Goal: Task Accomplishment & Management: Use online tool/utility

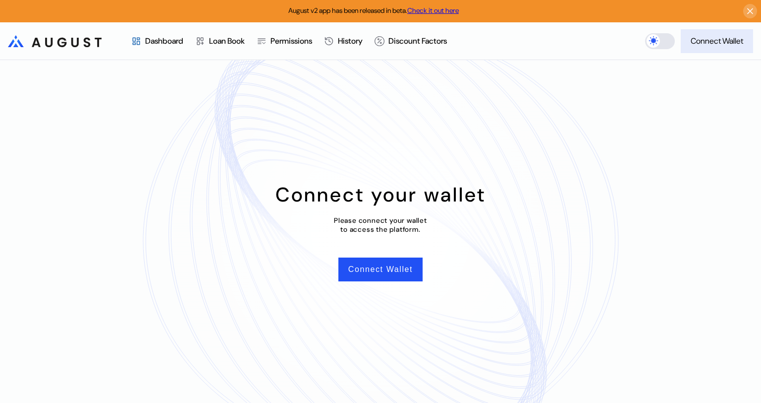
click at [706, 45] on div "Connect Wallet" at bounding box center [717, 41] width 53 height 10
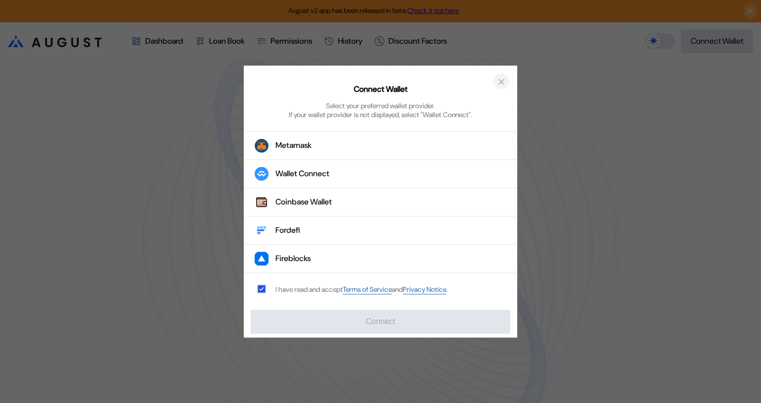
click at [504, 81] on icon "close modal" at bounding box center [502, 81] width 10 height 10
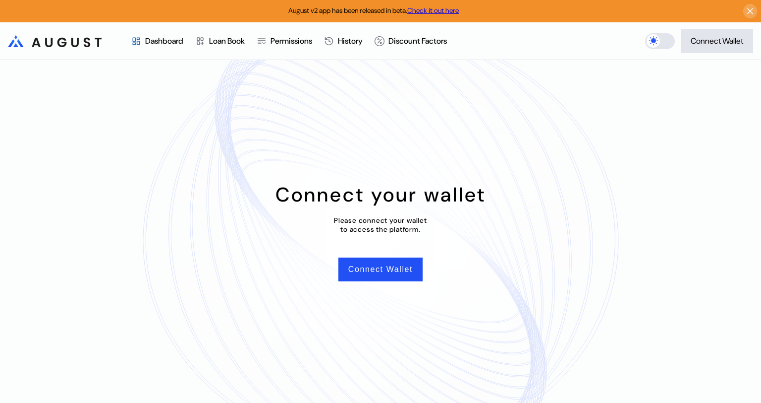
click at [488, 89] on div "Connect your wallet Please connect your wallet to access the platform. Connect …" at bounding box center [380, 231] width 761 height 343
click at [367, 268] on button "Connect Wallet" at bounding box center [381, 269] width 84 height 24
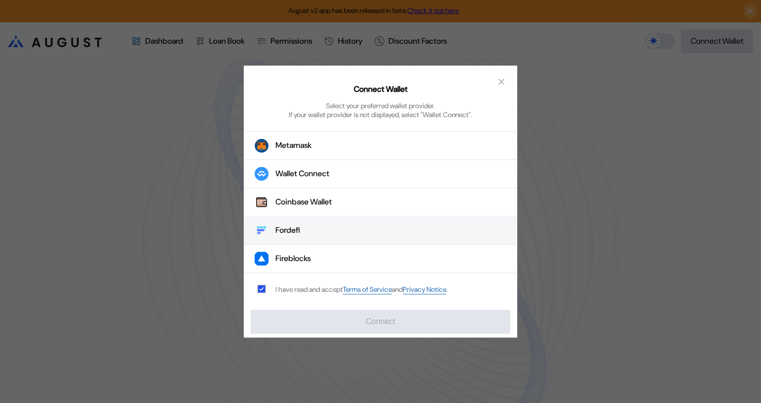
click at [316, 228] on button "Fordefi" at bounding box center [381, 230] width 274 height 28
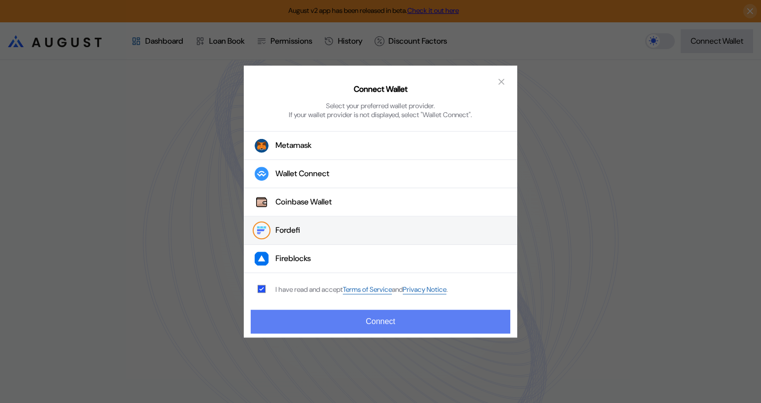
click at [386, 320] on button "Connect" at bounding box center [381, 321] width 260 height 24
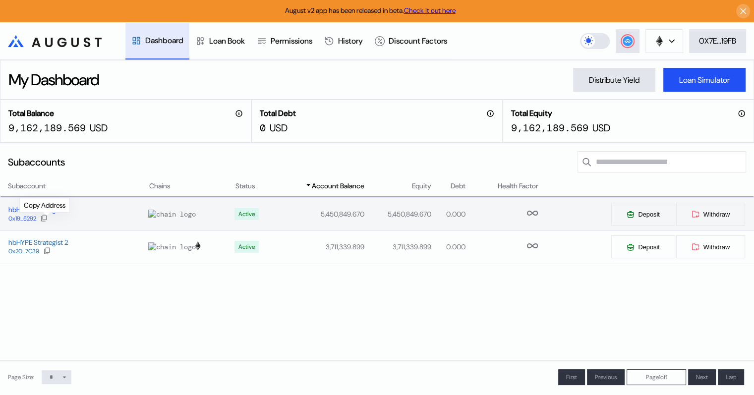
click at [48, 217] on icon at bounding box center [44, 218] width 8 height 8
click at [668, 37] on button at bounding box center [664, 41] width 38 height 24
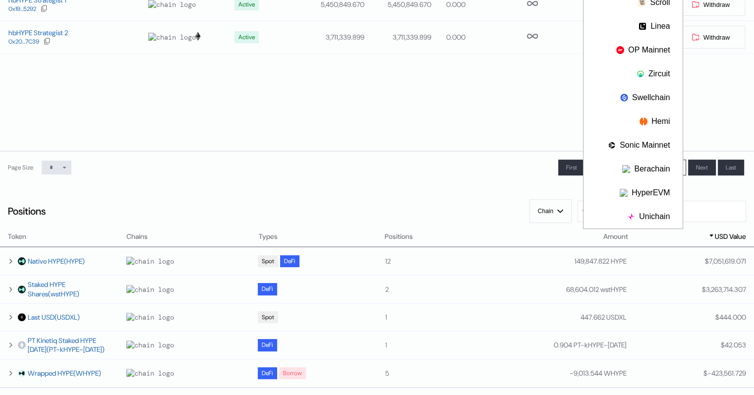
scroll to position [248, 0]
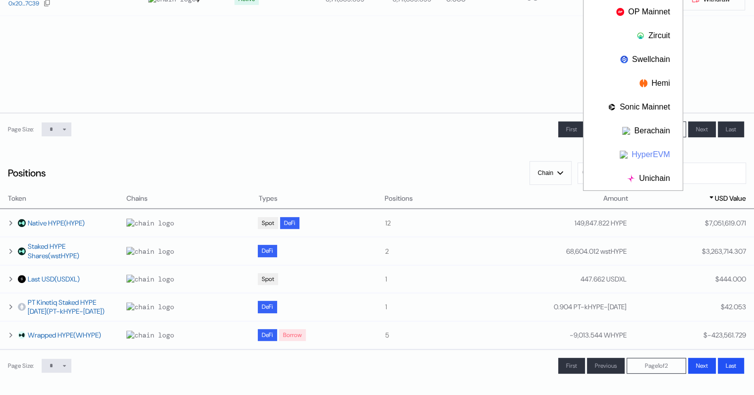
click at [646, 153] on button "HyperEVM" at bounding box center [632, 155] width 99 height 24
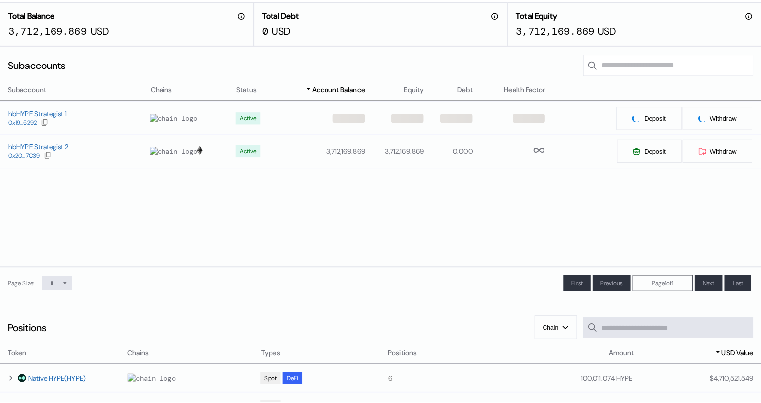
scroll to position [0, 0]
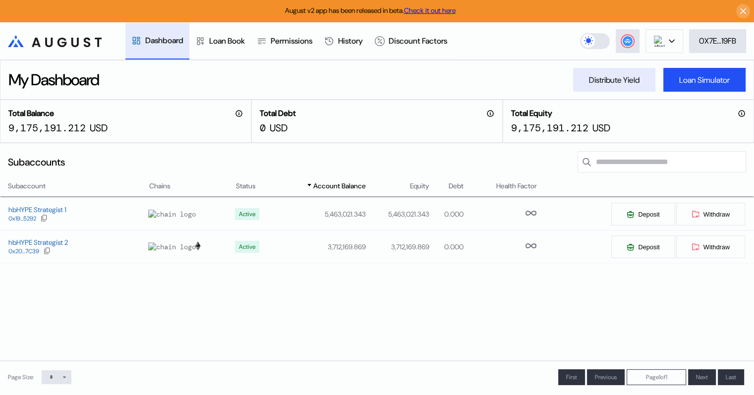
click at [595, 83] on div "Distribute Yield" at bounding box center [614, 80] width 51 height 10
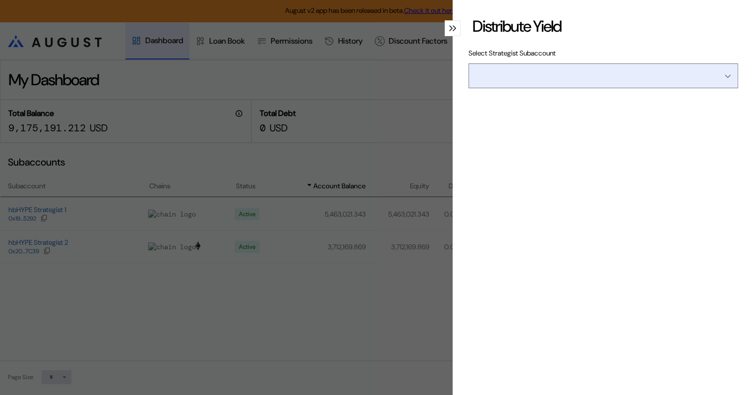
click at [586, 79] on input "Open menu" at bounding box center [598, 76] width 244 height 24
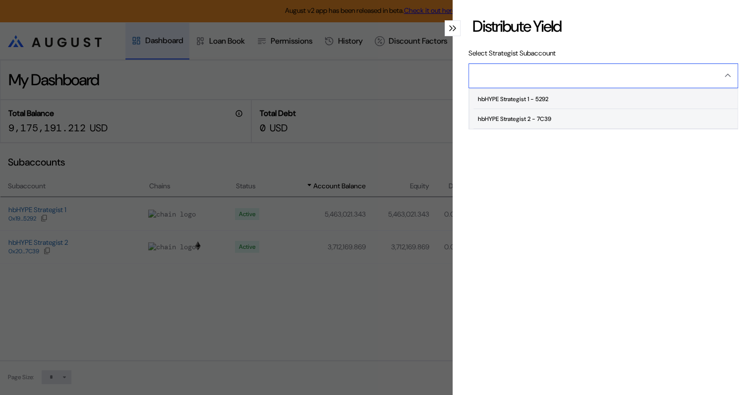
click at [551, 99] on span "hbHYPE Strategist 1 - 5292" at bounding box center [605, 99] width 264 height 20
type input "**********"
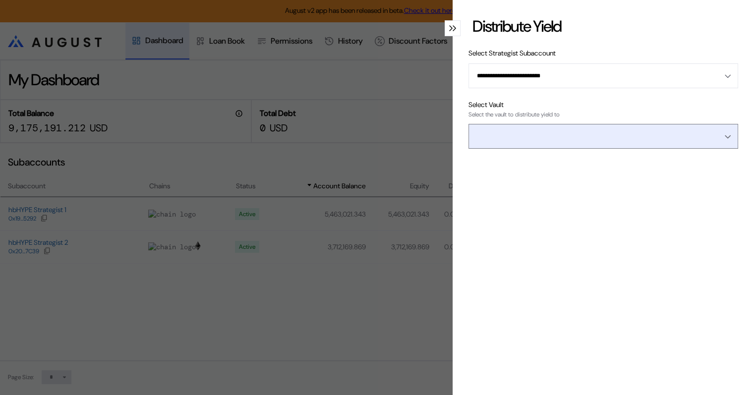
click at [570, 133] on input "Open menu" at bounding box center [598, 136] width 244 height 24
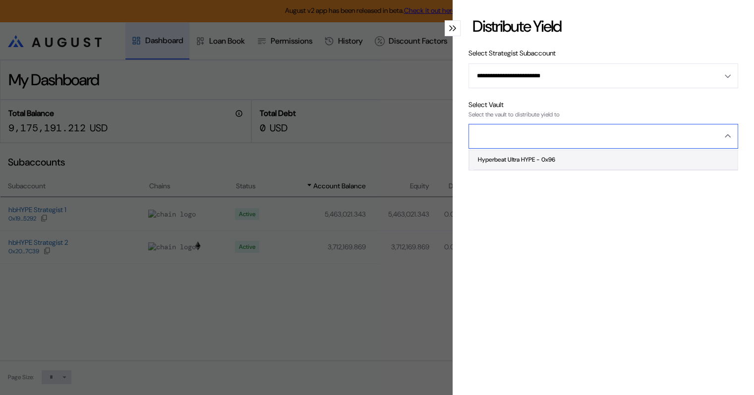
click at [551, 159] on div "Hyperbeat Ultra HYPE - 0x96" at bounding box center [515, 159] width 77 height 7
type input "**********"
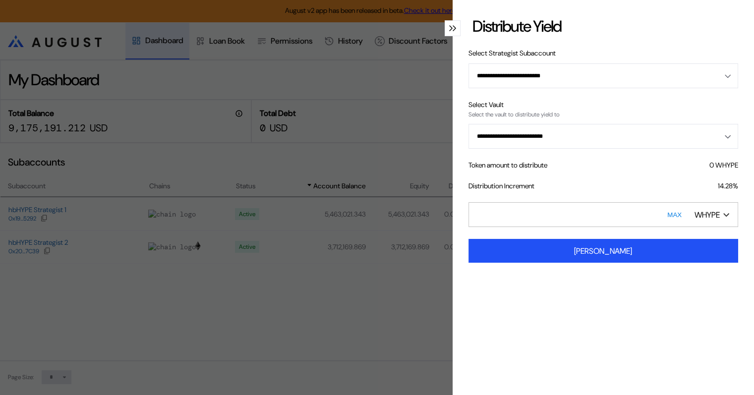
click at [665, 213] on button "MAX" at bounding box center [674, 214] width 20 height 23
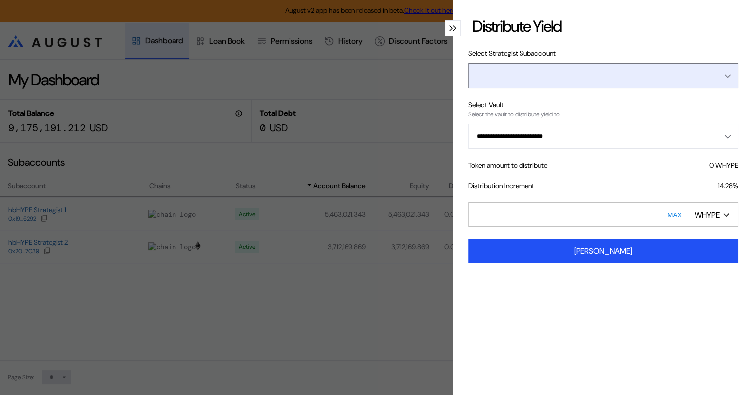
click at [565, 73] on input "Open menu" at bounding box center [598, 76] width 244 height 24
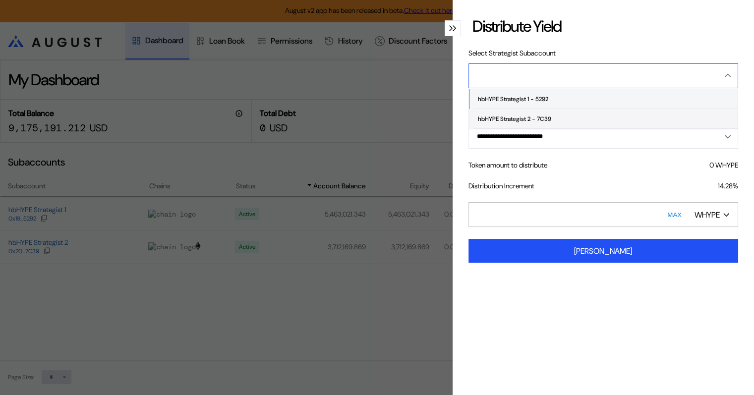
click at [541, 116] on div "hbHYPE Strategist 2 - 7C39" at bounding box center [513, 119] width 73 height 7
type input "**********"
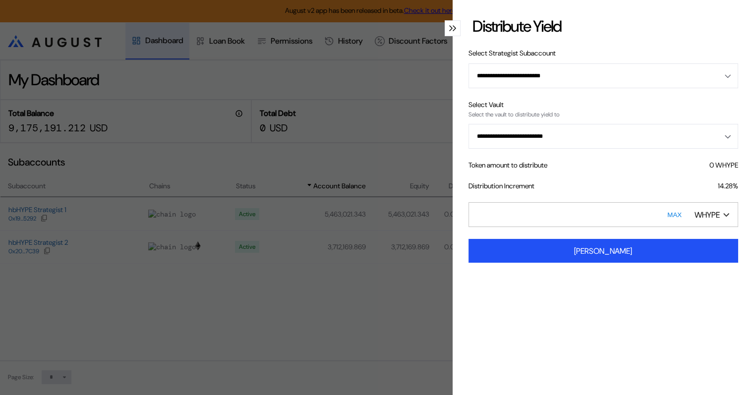
click at [445, 29] on div "modal" at bounding box center [453, 28] width 16 height 16
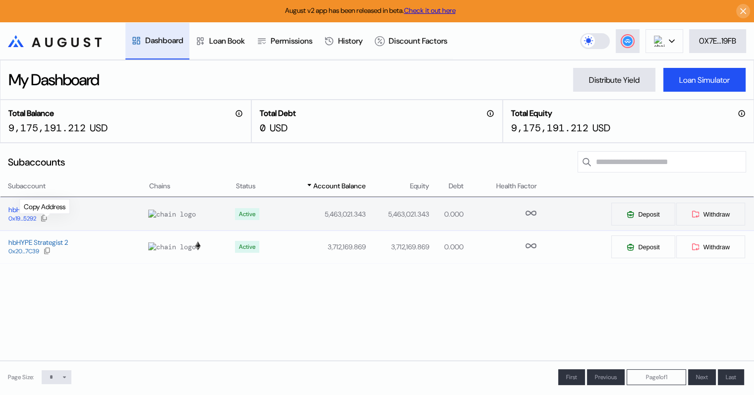
click at [45, 220] on icon at bounding box center [44, 218] width 8 height 8
click at [49, 253] on icon at bounding box center [47, 251] width 8 height 8
click at [718, 40] on div "0X7E...19FB" at bounding box center [717, 41] width 37 height 10
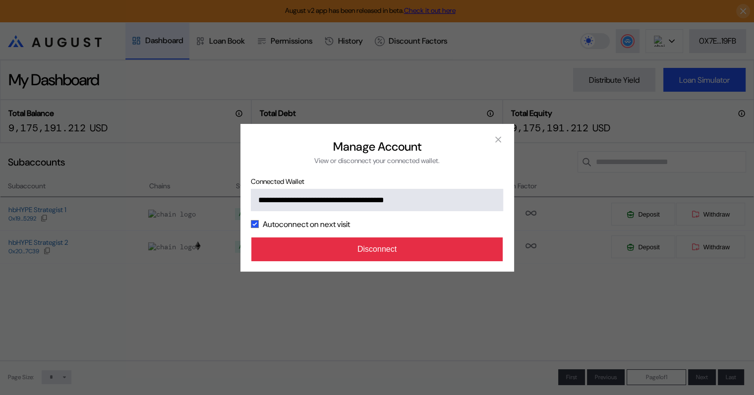
click at [406, 251] on button "Disconnect" at bounding box center [377, 249] width 252 height 24
